Goal: Ask a question

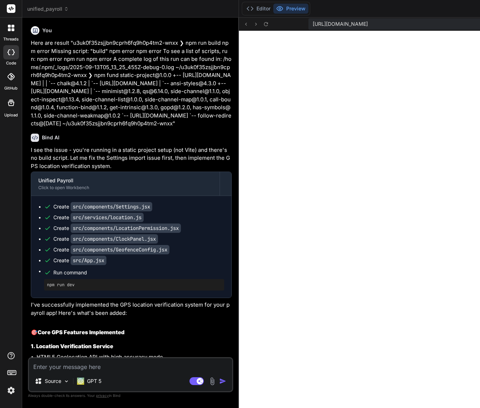
scroll to position [409, 0]
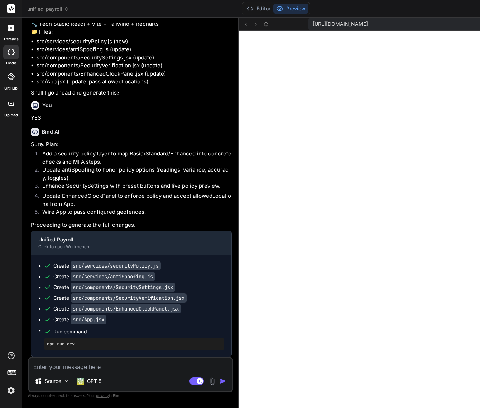
type textarea ")} </div> </div> ); }; export default App;"
type textarea "x"
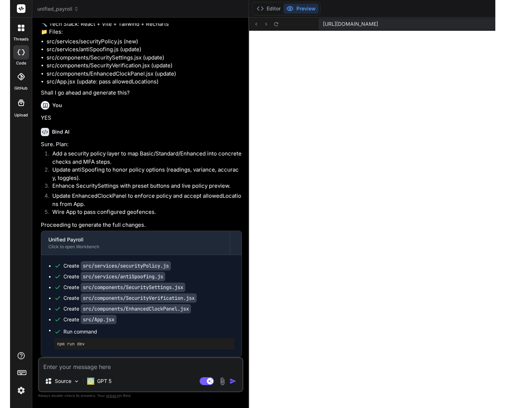
scroll to position [11783, 0]
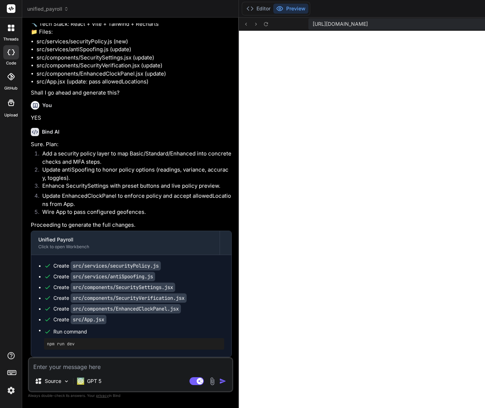
type textarea "</div> </div> ); }; export default App;"
type textarea "x"
type textarea "export default App;"
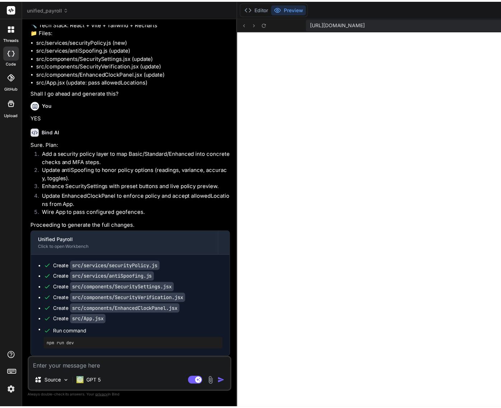
scroll to position [0, 419]
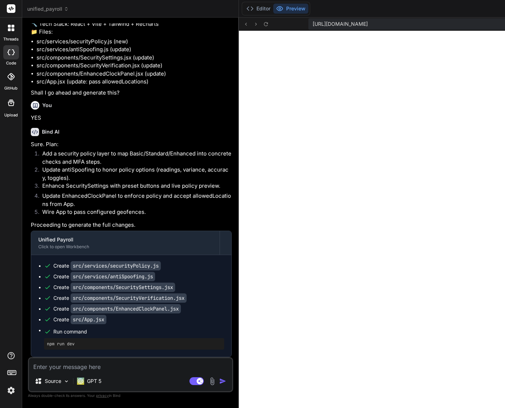
type textarea "x"
type textarea ")} </div> </div> ); }; export default App;"
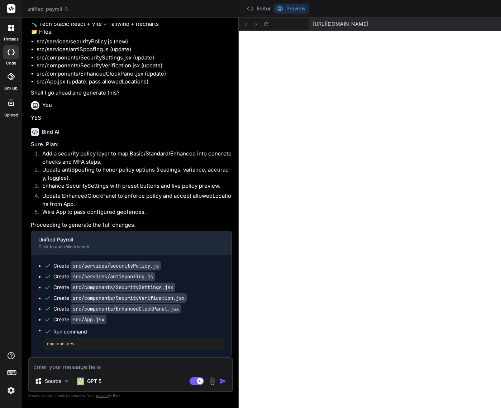
type textarea "x"
type textarea "}; export default App;"
type textarea "x"
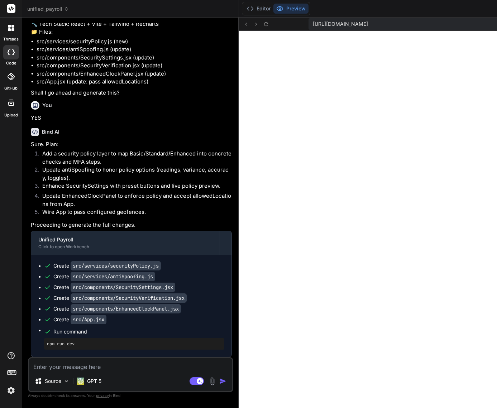
scroll to position [11558, 0]
click at [92, 367] on textarea at bounding box center [130, 364] width 203 height 13
type textarea "H"
type textarea "x"
type textarea "He"
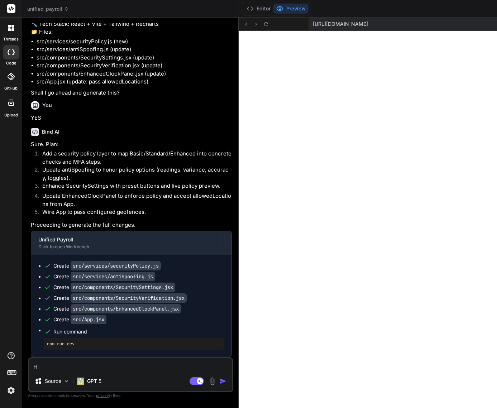
type textarea "x"
type textarea "Hel"
type textarea "x"
type textarea "Help"
type textarea "x"
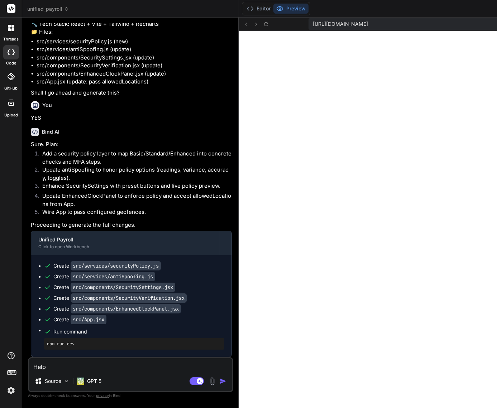
type textarea "Help"
type textarea "x"
type textarea "Help m"
type textarea "x"
type textarea "Help me"
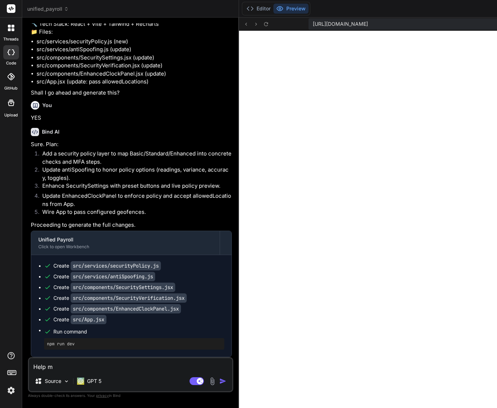
type textarea "x"
type textarea "Help me"
type textarea "x"
type textarea "Help me s"
type textarea "x"
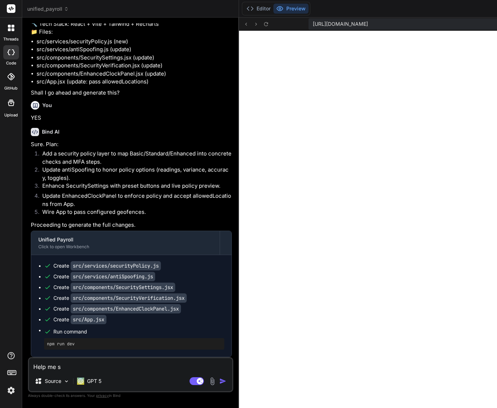
type textarea "Help me so"
type textarea "x"
type textarea "Help me sol"
type textarea "x"
type textarea "Help me solv"
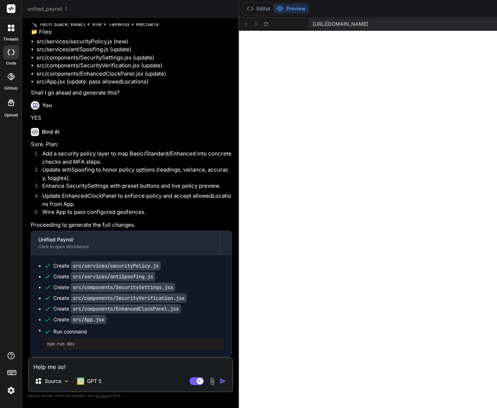
type textarea "x"
type textarea "Help me solve"
type textarea "x"
type textarea "Help me solve"
type textarea "x"
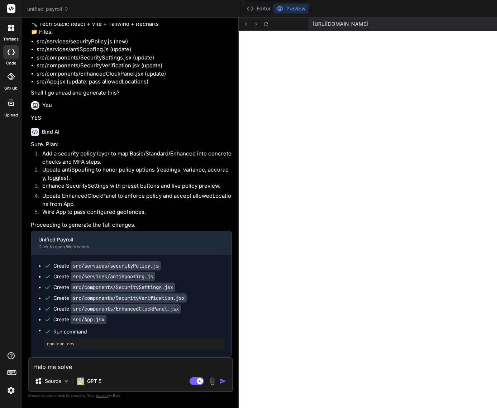
type textarea "Help me solve t"
type textarea "x"
type textarea "Help me solve th"
type textarea "x"
type textarea "Help me solve thi"
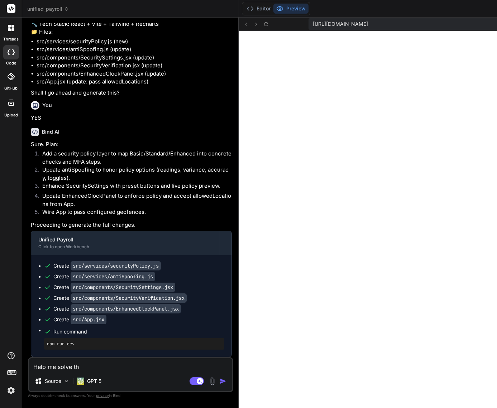
type textarea "x"
type textarea "Help me solve this"
type textarea "x"
type textarea "Help me solve this"
type textarea "x"
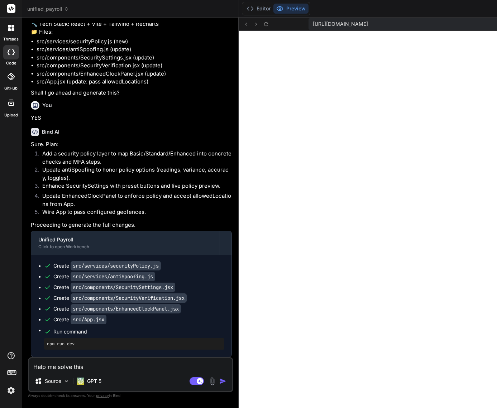
type textarea "Help me solve this p"
type textarea "x"
type textarea "Help me solve this pr"
type textarea "x"
type textarea "Help me solve this pro"
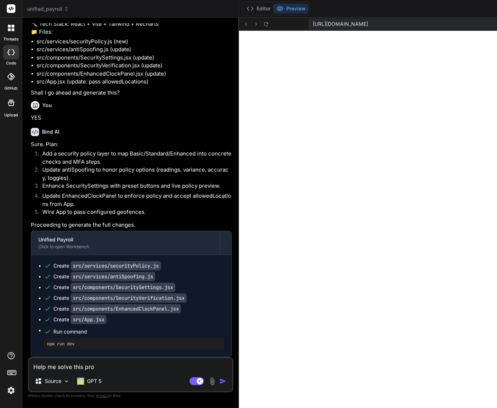
type textarea "x"
type textarea "Help me solve this prob"
type textarea "x"
type textarea "Help me solve this probl"
type textarea "x"
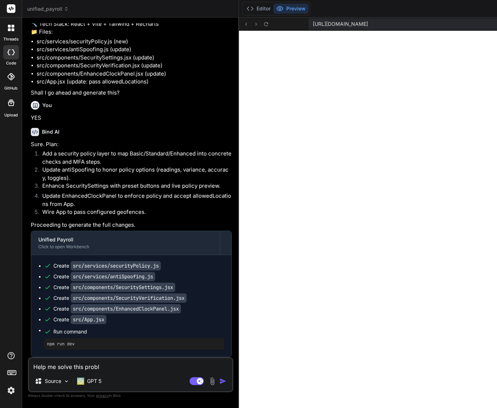
type textarea "Help me solve this proble"
type textarea "x"
type textarea "Help me solve this problem"
type textarea "x"
type textarea "Help me solve this problem"
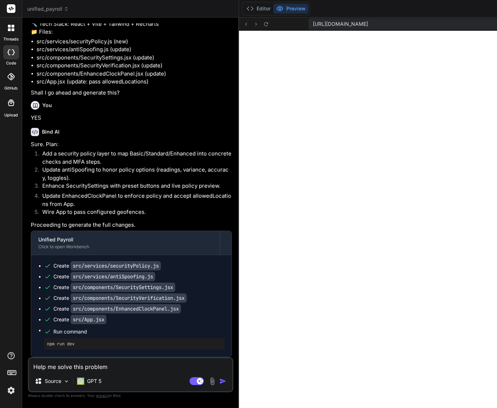
type textarea "x"
type textarea "Help me solve this problem ""
type textarea "x"
paste textarea "Unable to get current location: Geolocation has been disabled in this document …"
type textarea "Help me solve this problem "Unable to get current location: Geolocation has bee…"
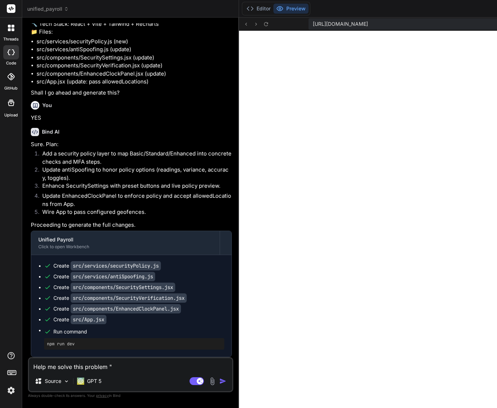
type textarea "x"
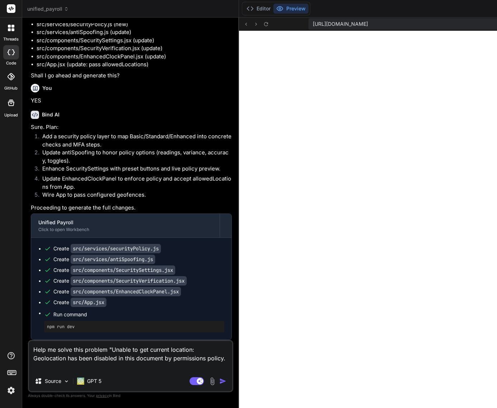
type textarea "Help me solve this problem "Unable to get current location: Geolocation has bee…"
type textarea "x"
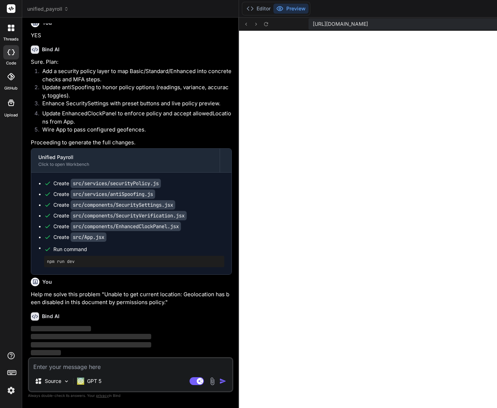
scroll to position [11648, 0]
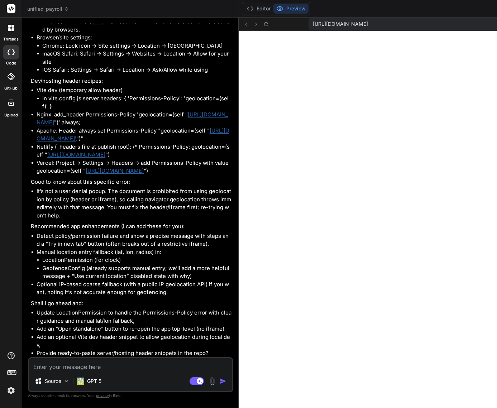
type textarea "x"
